Goal: Navigation & Orientation: Understand site structure

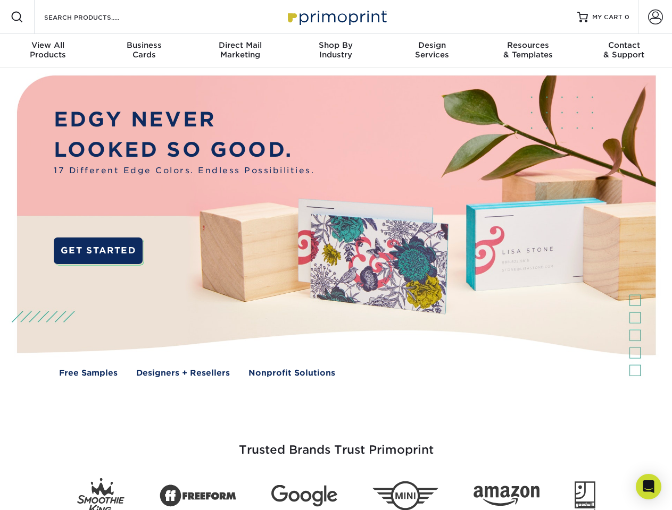
click at [335, 255] on img at bounding box center [335, 234] width 665 height 332
click at [17, 17] on span at bounding box center [17, 17] width 13 height 13
click at [654, 17] on span at bounding box center [655, 17] width 15 height 15
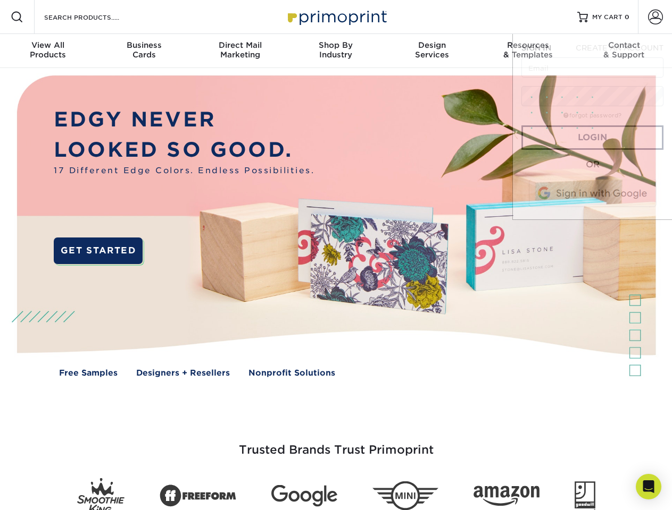
click at [48, 51] on div "View All Products" at bounding box center [48, 49] width 96 height 19
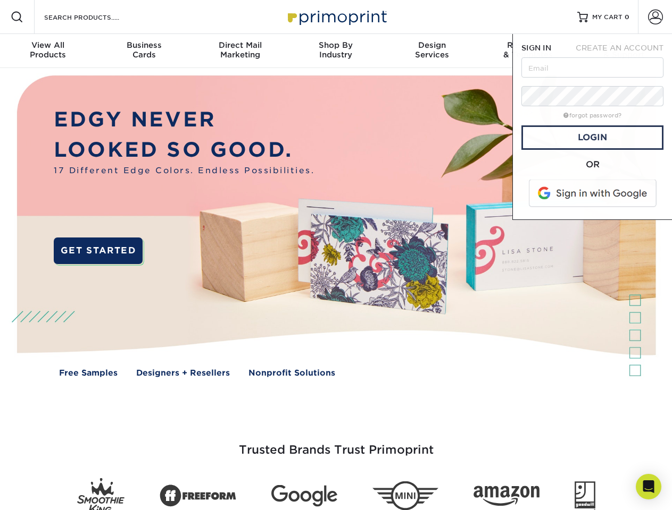
click at [144, 51] on div "Business Cards" at bounding box center [144, 49] width 96 height 19
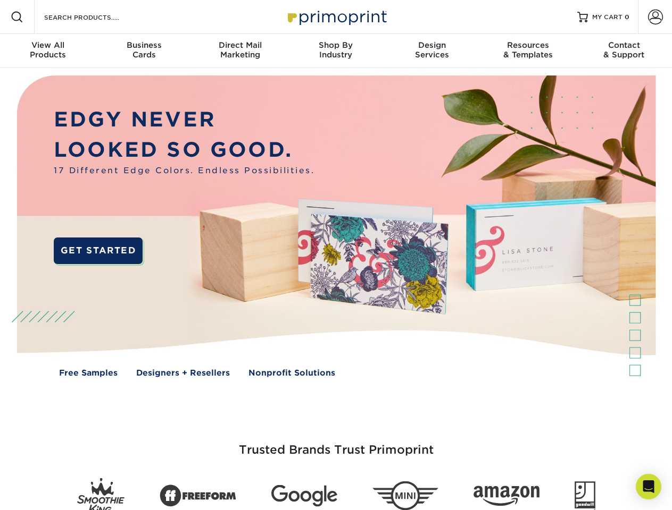
click at [240, 51] on div "Direct Mail Marketing" at bounding box center [240, 49] width 96 height 19
click at [335, 51] on div "Shop By Industry" at bounding box center [336, 49] width 96 height 19
click at [432, 51] on div "Design Services" at bounding box center [432, 49] width 96 height 19
click at [527, 51] on span "SIGN IN" at bounding box center [536, 48] width 30 height 9
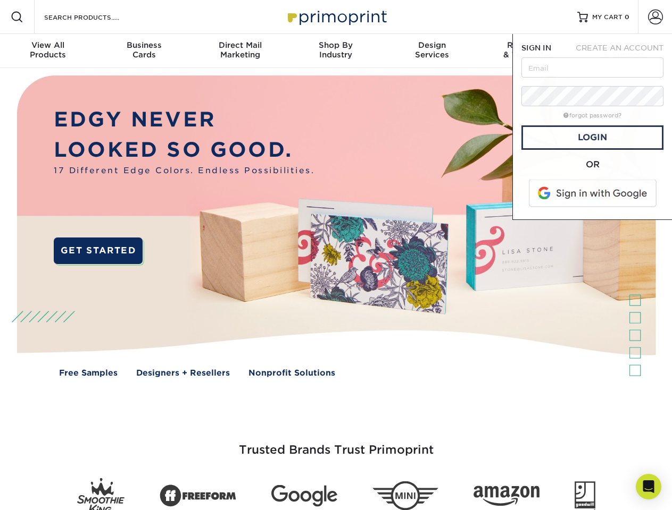
click at [624, 51] on div "Contact & Support" at bounding box center [624, 49] width 96 height 19
